Goal: Task Accomplishment & Management: Manage account settings

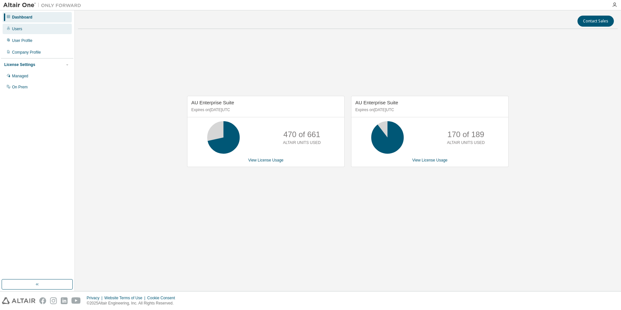
click at [19, 28] on div "Users" at bounding box center [17, 28] width 10 height 5
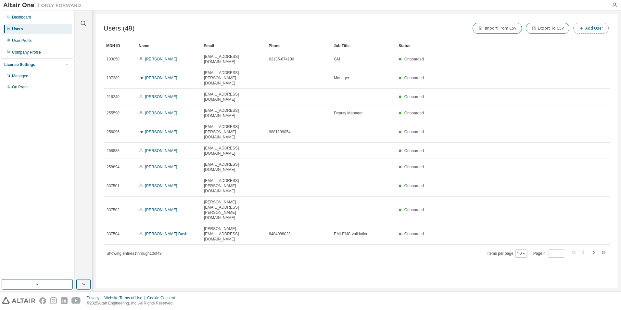
click at [599, 30] on button "Add User" at bounding box center [590, 28] width 35 height 11
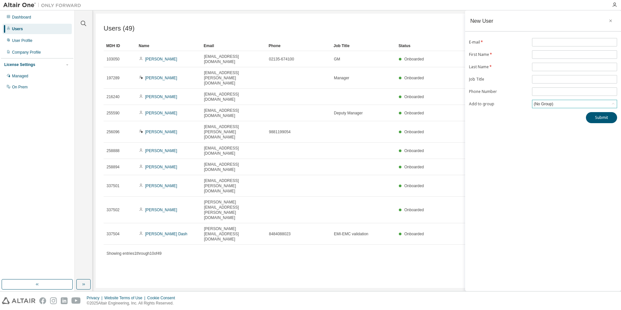
click at [564, 103] on div "(No Group)" at bounding box center [574, 104] width 84 height 8
click at [398, 196] on div "Users (49) Import From CSV Export To CSV Add User Clear Load Save Save As Field…" at bounding box center [357, 151] width 522 height 274
click at [609, 21] on icon "button" at bounding box center [610, 20] width 5 height 5
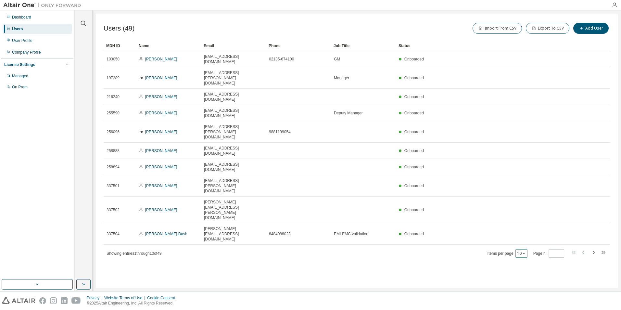
click at [526, 251] on icon "button" at bounding box center [524, 253] width 4 height 4
click at [535, 209] on div "100" at bounding box center [542, 210] width 52 height 8
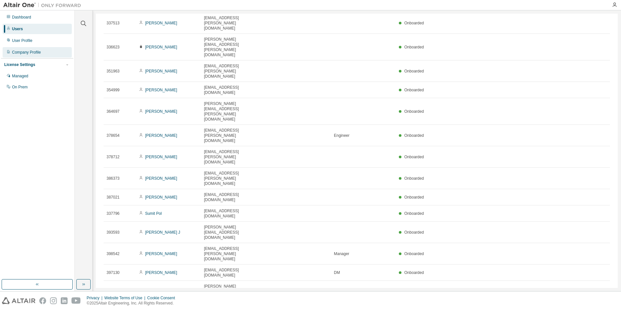
scroll to position [237, 0]
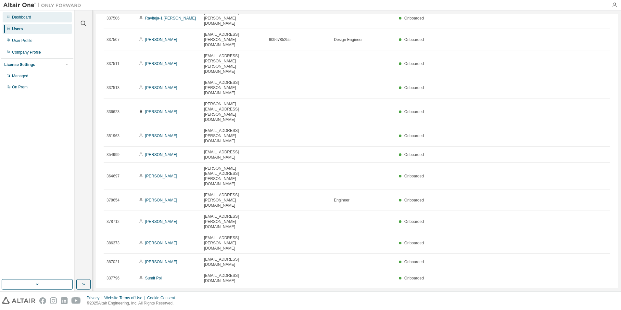
click at [28, 17] on div "Dashboard" at bounding box center [21, 17] width 19 height 5
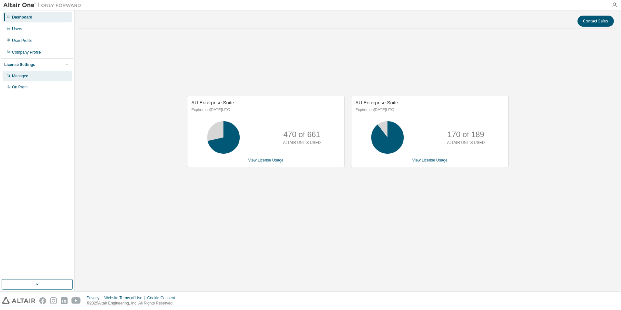
click at [30, 75] on div "Managed" at bounding box center [37, 76] width 69 height 10
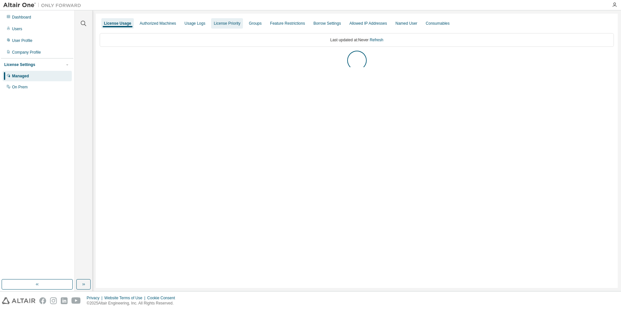
click at [196, 23] on div "Usage Logs" at bounding box center [194, 23] width 21 height 5
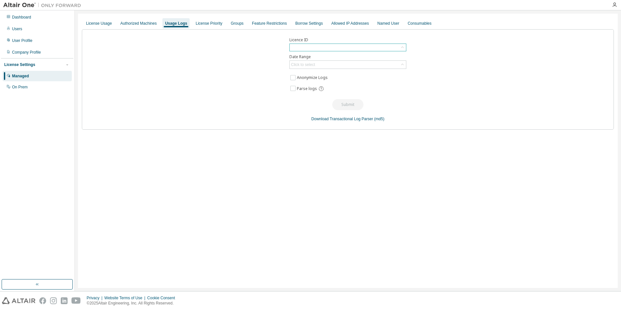
click at [333, 48] on div at bounding box center [348, 47] width 116 height 7
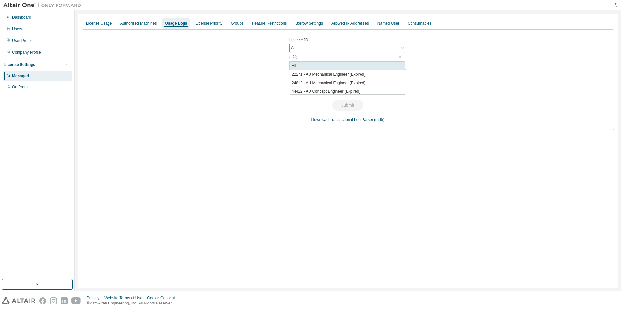
click at [326, 68] on li "All" at bounding box center [347, 66] width 115 height 8
click at [331, 66] on div "Click to select" at bounding box center [348, 65] width 116 height 8
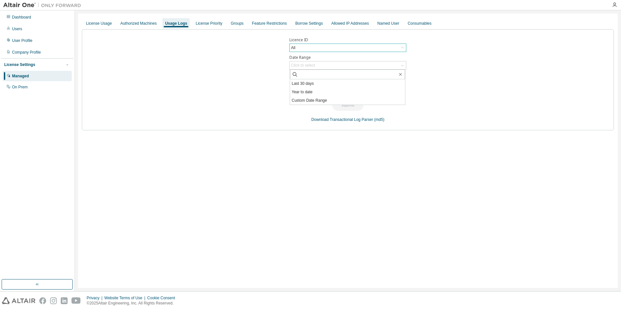
click at [321, 84] on li "Last 30 days" at bounding box center [347, 83] width 115 height 8
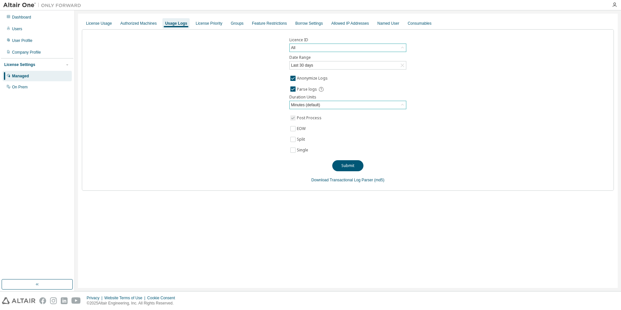
click at [337, 106] on div "Minutes (default)" at bounding box center [348, 105] width 116 height 8
click at [328, 124] on li "Minutes (default)" at bounding box center [347, 123] width 115 height 8
click at [348, 166] on button "Submit" at bounding box center [347, 165] width 31 height 11
click at [200, 26] on div "License Priority" at bounding box center [209, 23] width 32 height 10
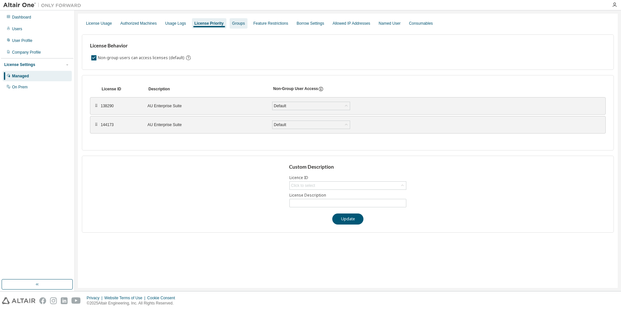
click at [233, 25] on div "Groups" at bounding box center [238, 23] width 13 height 5
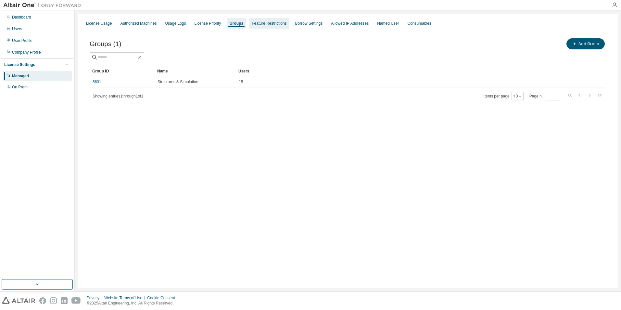
click at [279, 24] on div "Feature Restrictions" at bounding box center [269, 23] width 35 height 5
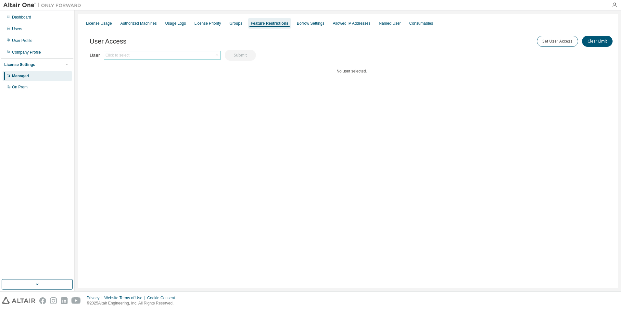
click at [164, 53] on div "Click to select" at bounding box center [162, 55] width 116 height 8
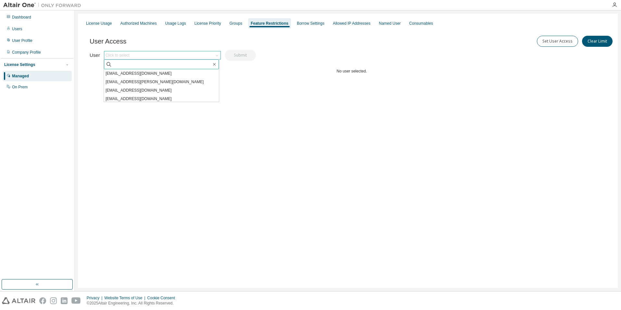
click at [155, 67] on input "text" at bounding box center [161, 64] width 99 height 6
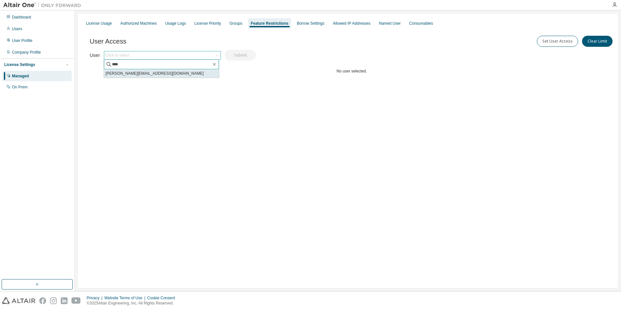
type input "****"
click at [150, 70] on li "amol.wayachal@jcb.com" at bounding box center [161, 73] width 115 height 8
click at [238, 57] on button "Submit" at bounding box center [240, 55] width 31 height 11
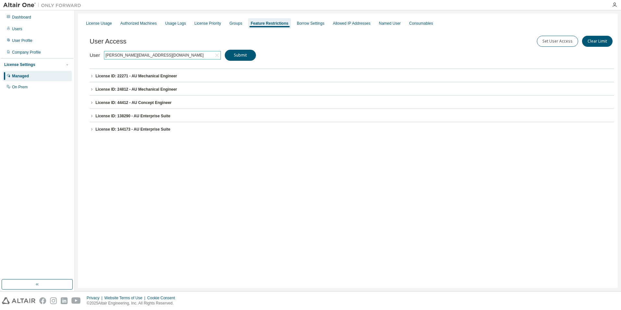
click at [93, 73] on button "License ID: 22271 - AU Mechanical Engineer" at bounding box center [352, 76] width 524 height 14
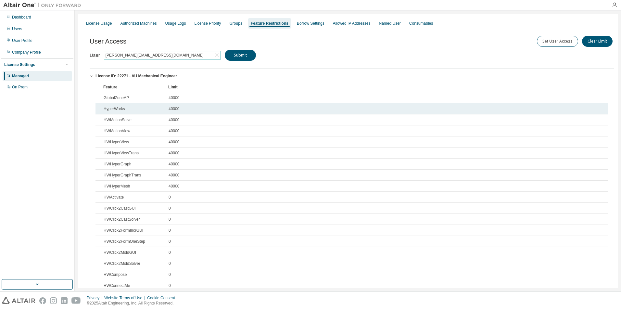
scroll to position [1, 0]
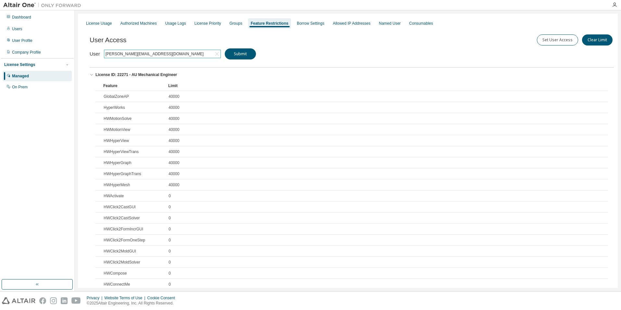
click at [219, 55] on icon at bounding box center [217, 54] width 6 height 6
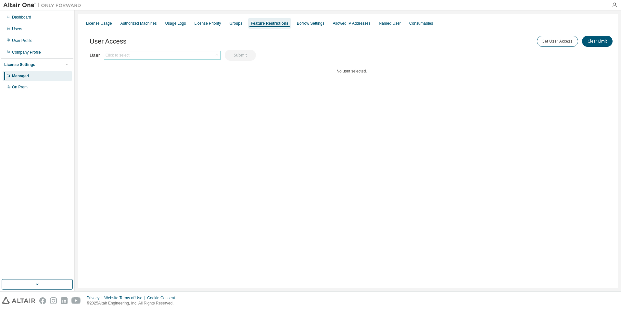
scroll to position [0, 0]
click at [177, 56] on div "Click to select" at bounding box center [162, 55] width 116 height 8
click at [369, 57] on div "User Access Set User Access Clear Limit Clear Load Save Save As Field Operator …" at bounding box center [352, 68] width 524 height 78
click at [382, 21] on div "Named User" at bounding box center [390, 23] width 22 height 5
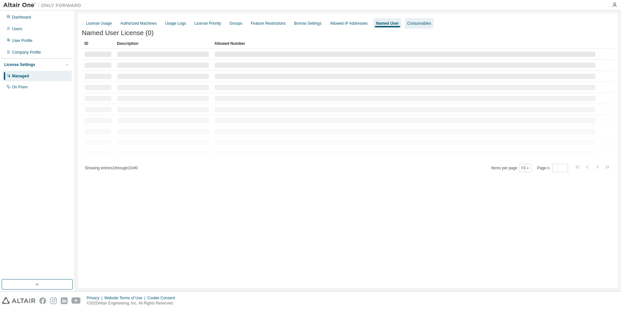
click at [413, 23] on div "Consumables" at bounding box center [419, 23] width 24 height 5
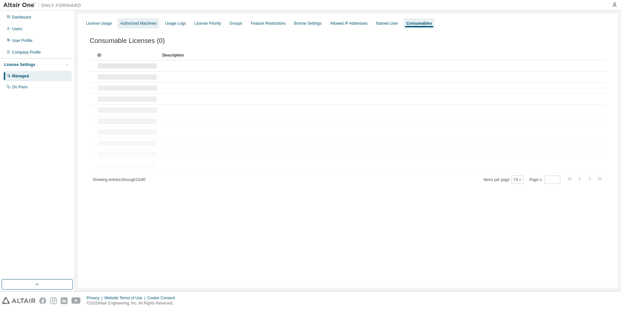
click at [148, 24] on div "Authorized Machines" at bounding box center [138, 23] width 36 height 5
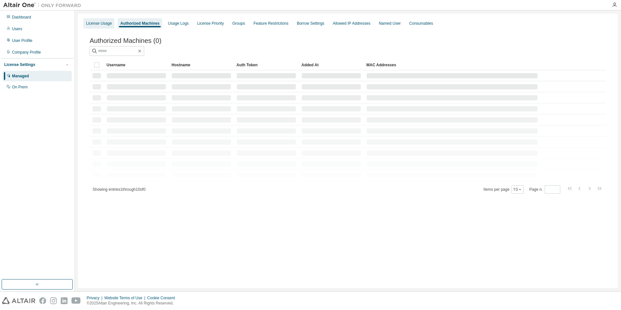
click at [104, 23] on div "License Usage" at bounding box center [99, 23] width 26 height 5
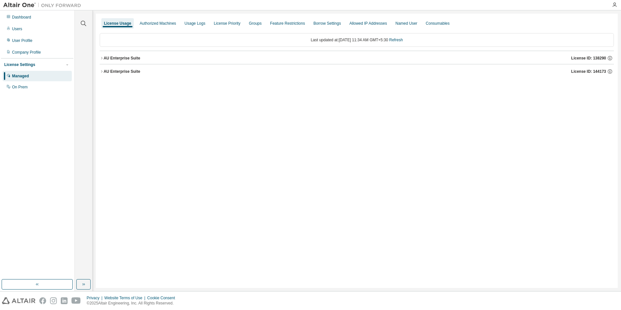
click at [101, 57] on icon "button" at bounding box center [102, 58] width 4 height 4
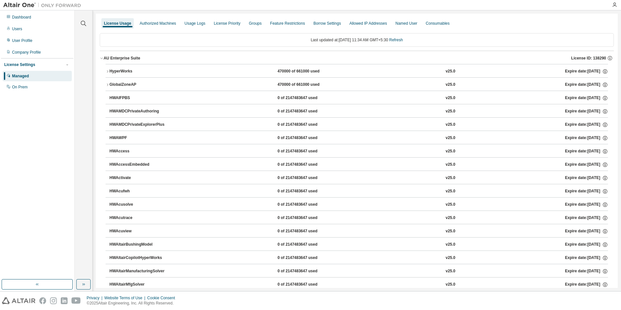
click at [108, 71] on icon "button" at bounding box center [108, 72] width 4 height 4
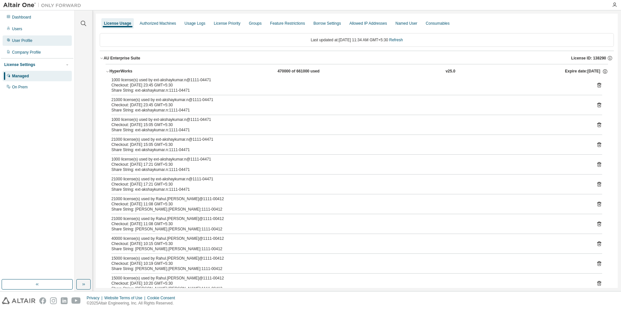
click at [22, 42] on div "User Profile" at bounding box center [22, 40] width 20 height 5
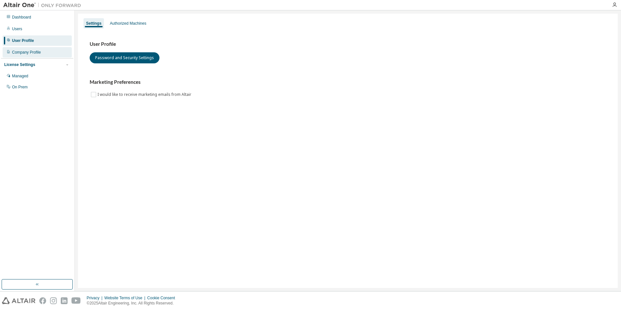
click at [36, 53] on div "Company Profile" at bounding box center [26, 52] width 29 height 5
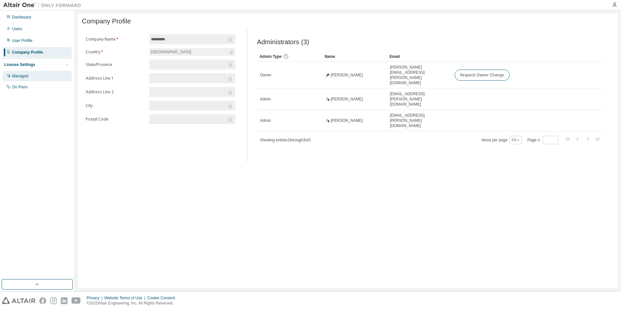
click at [37, 78] on div "Managed" at bounding box center [37, 76] width 69 height 10
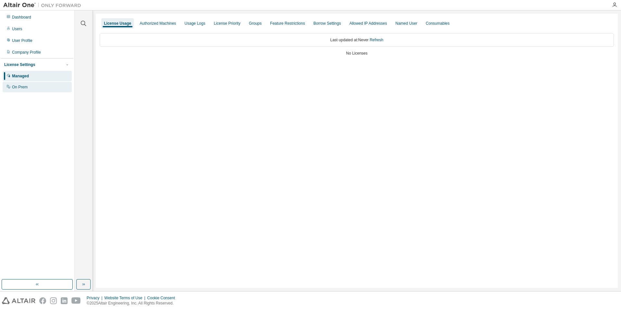
click at [32, 90] on div "On Prem" at bounding box center [37, 87] width 69 height 10
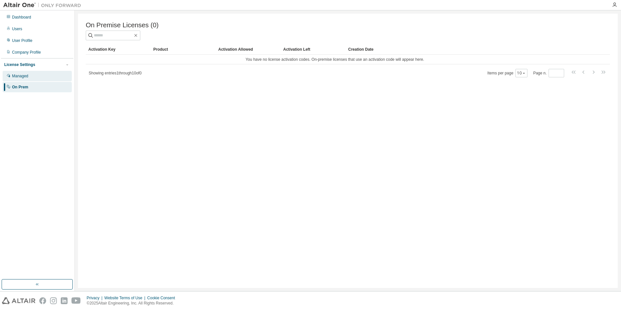
click at [21, 75] on div "Managed" at bounding box center [20, 75] width 16 height 5
